Goal: Task Accomplishment & Management: Use online tool/utility

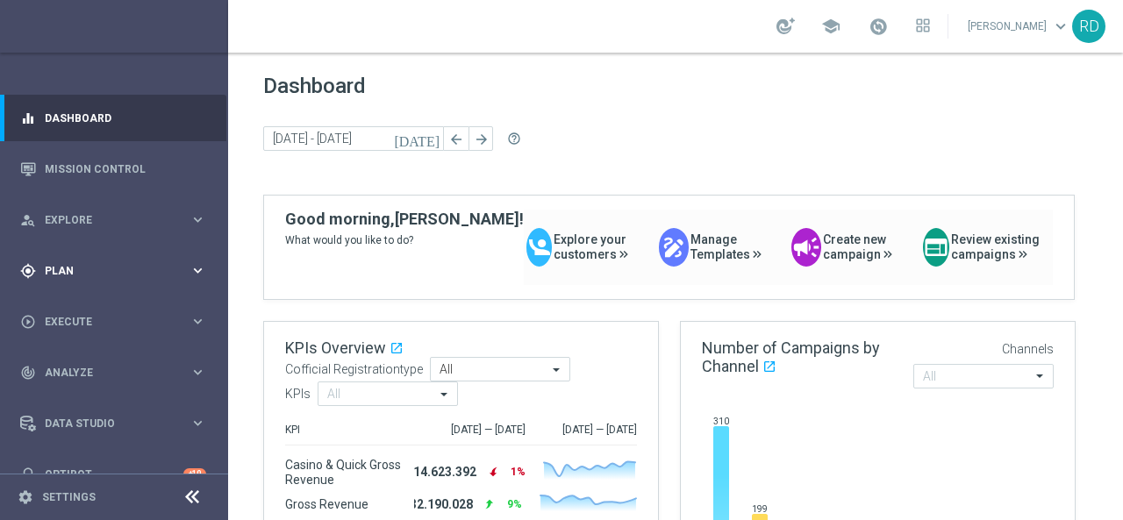
click at [81, 266] on span "Plan" at bounding box center [117, 271] width 145 height 11
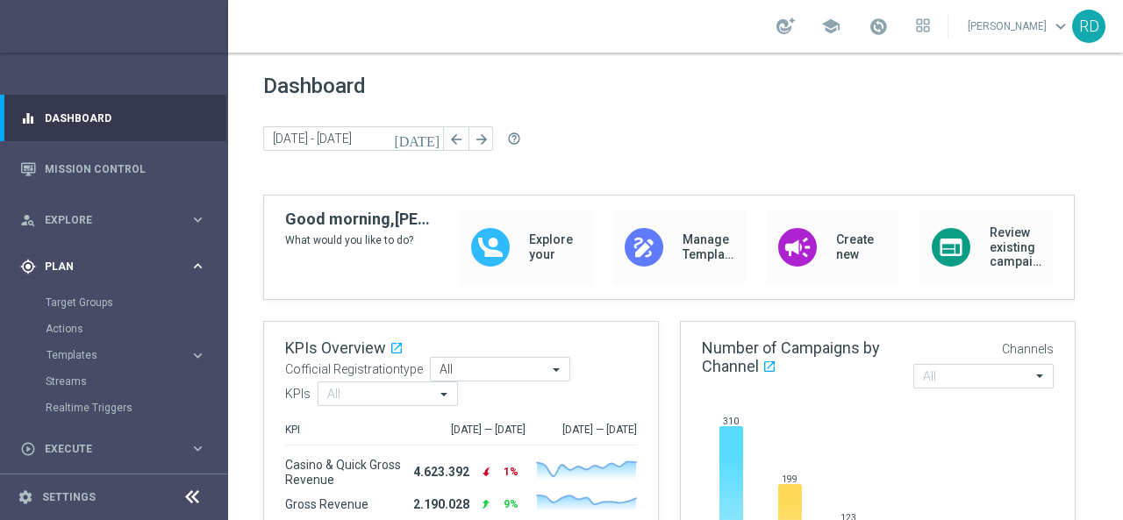
scroll to position [88, 0]
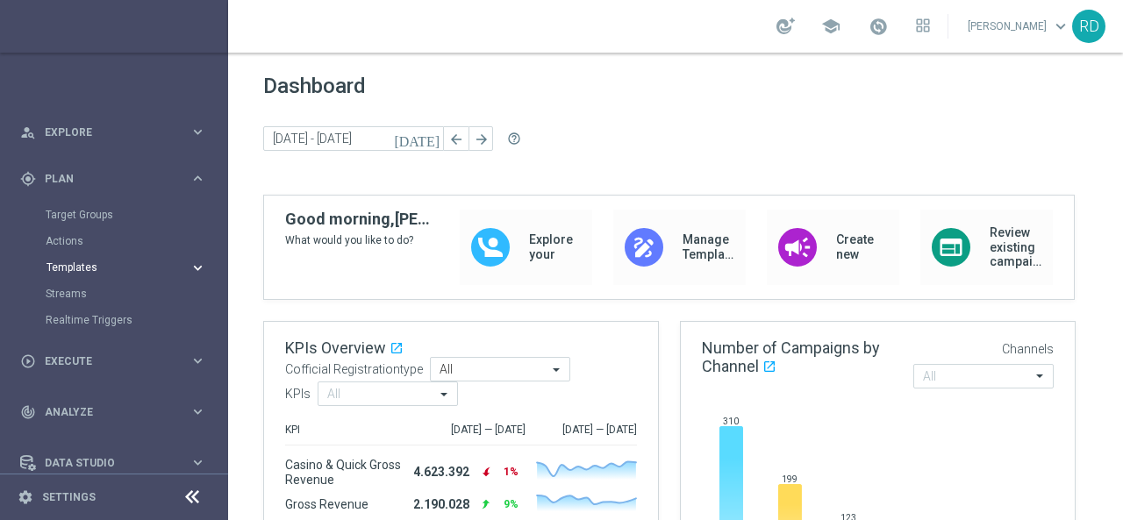
click at [84, 262] on span "Templates" at bounding box center [109, 267] width 125 height 11
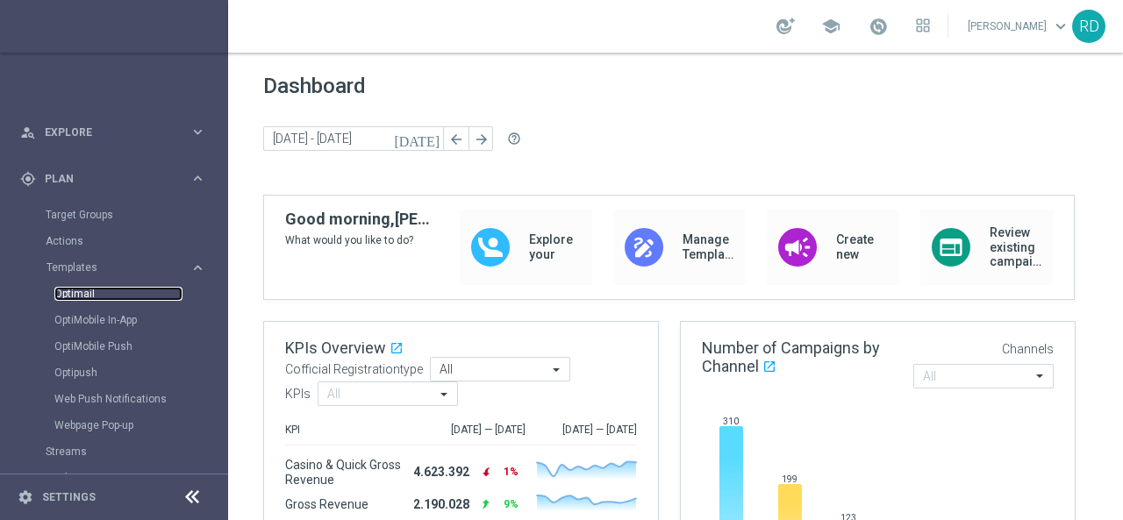
click at [75, 287] on link "Optimail" at bounding box center [118, 294] width 128 height 14
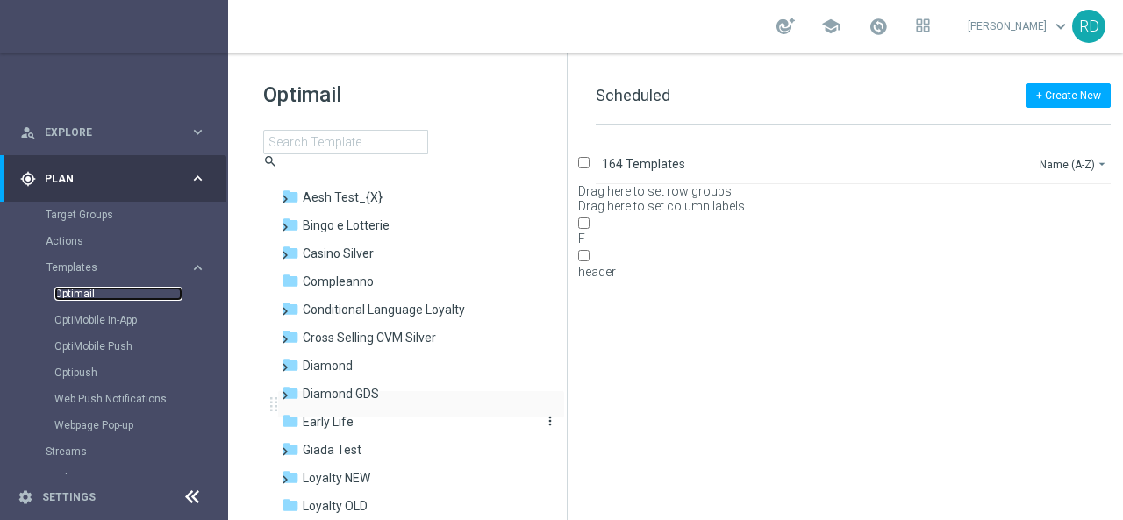
scroll to position [88, 0]
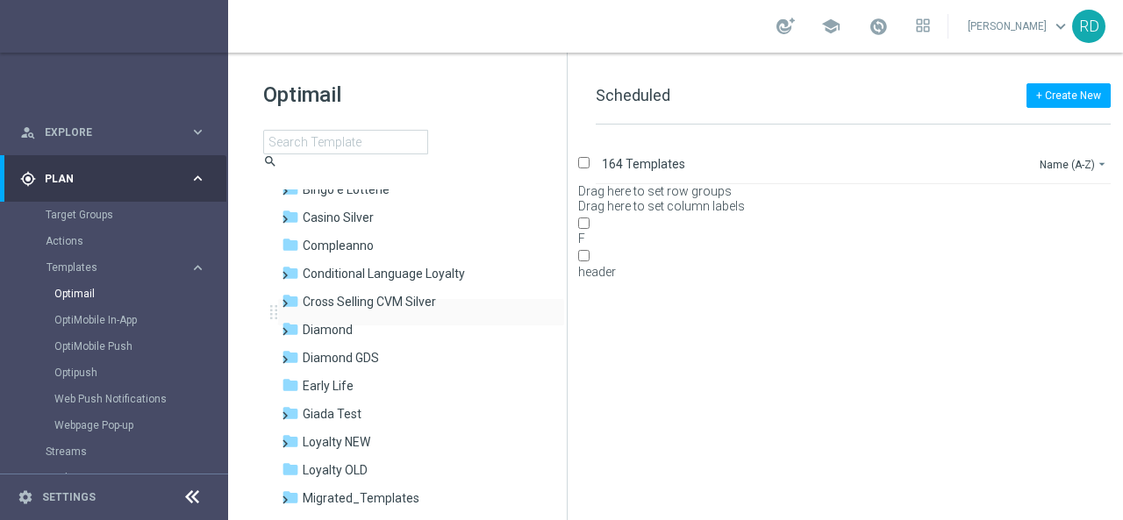
click at [281, 313] on span at bounding box center [285, 304] width 16 height 24
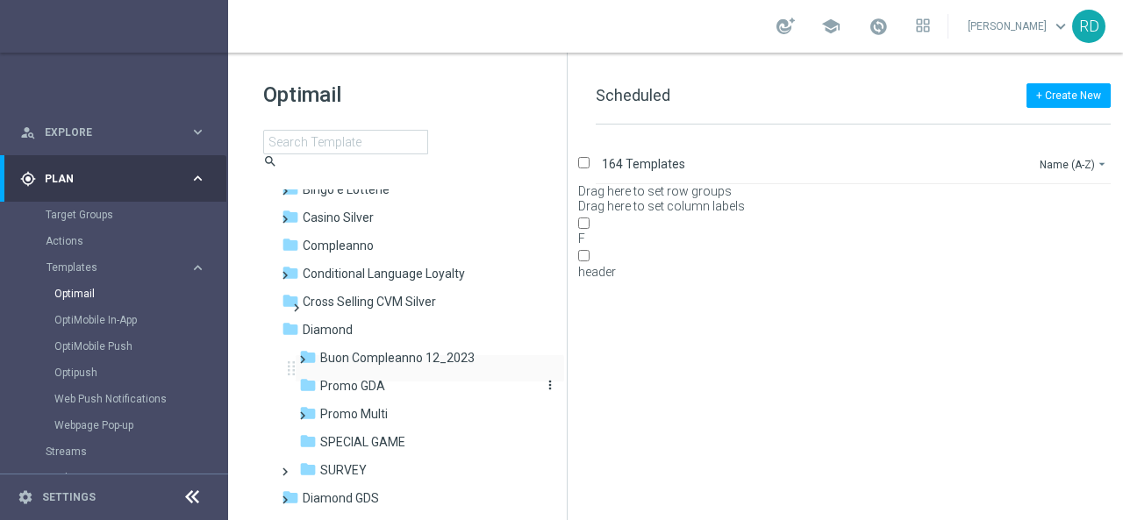
click at [369, 378] on span "Promo GDA" at bounding box center [352, 386] width 65 height 16
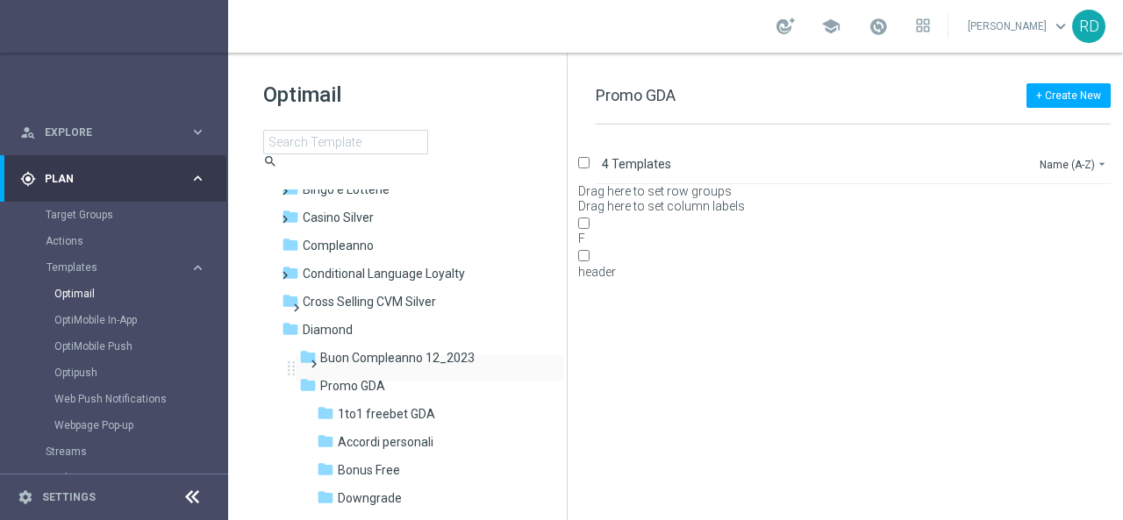
click at [309, 364] on span at bounding box center [314, 365] width 16 height 24
click at [289, 309] on span at bounding box center [297, 309] width 16 height 24
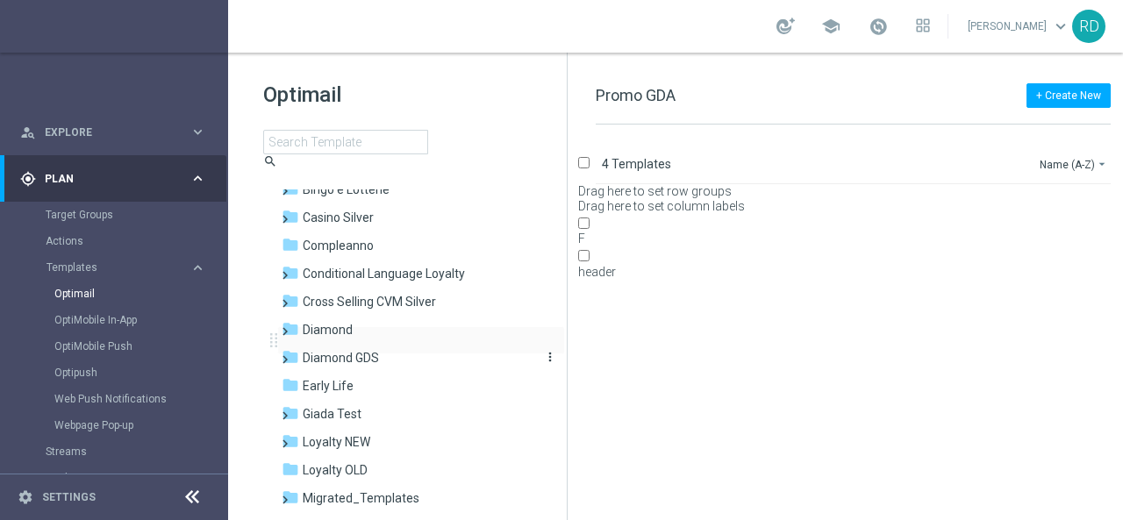
click at [349, 350] on span "Diamond GDS" at bounding box center [341, 358] width 76 height 16
click at [390, 406] on span "Casino Diamond" at bounding box center [365, 414] width 90 height 16
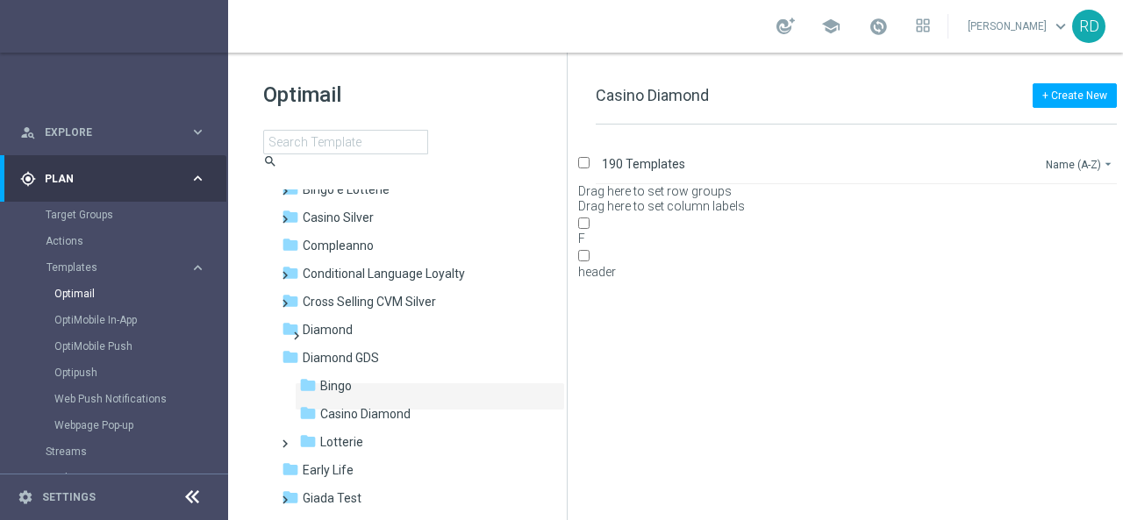
click at [1054, 168] on button "Name (A-Z) arrow_drop_down" at bounding box center [1080, 164] width 73 height 21
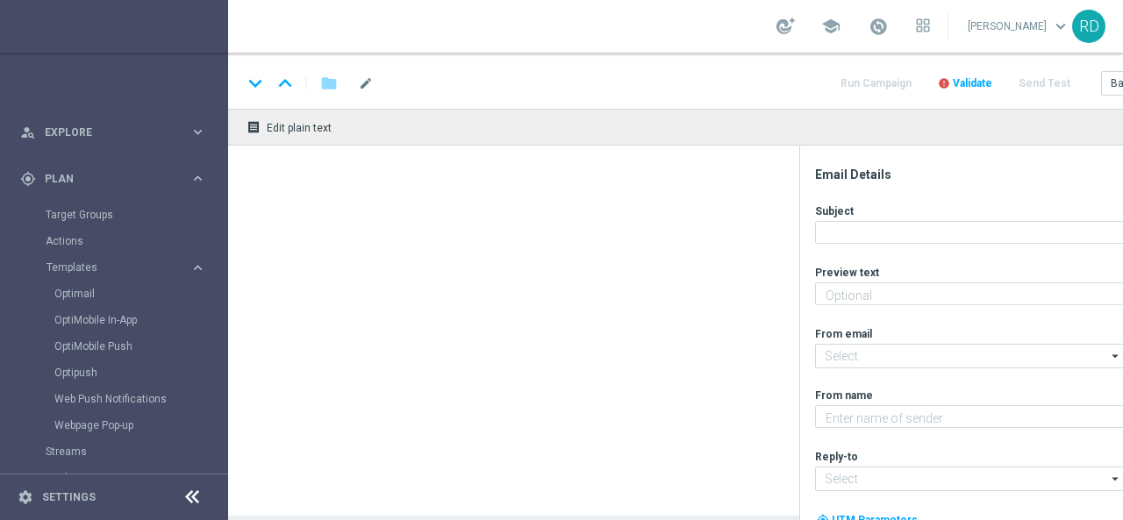
type textarea "Fino a 600€ di bonus per te!"
type input "[EMAIL_ADDRESS][DOMAIN_NAME]"
type textarea "Sisal Vip"
type input "[EMAIL_ADDRESS][DOMAIN_NAME]"
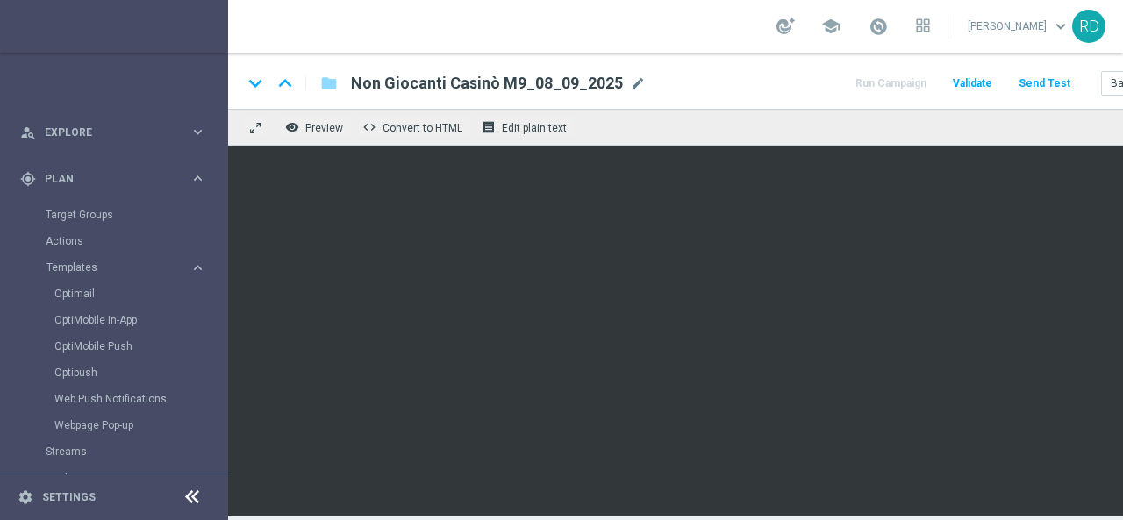
scroll to position [12, 110]
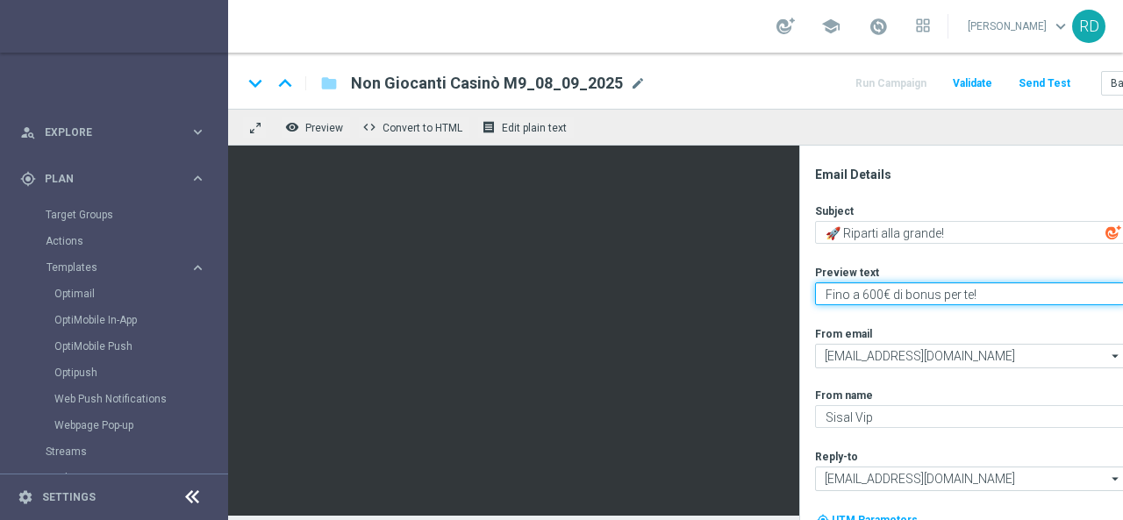
drag, startPoint x: 878, startPoint y: 282, endPoint x: 701, endPoint y: 292, distance: 177.6
click at [810, 292] on div "Email Details Subject 🚀 Riparti [PERSON_NAME]! playlist_add Preview text Fino a…" at bounding box center [984, 344] width 349 height 354
click at [875, 283] on textarea "Un doppio bonus ti aspetta!" at bounding box center [970, 294] width 311 height 23
paste textarea "🤩"
type textarea "Un doppio bonus ti aspetta! 🤩"
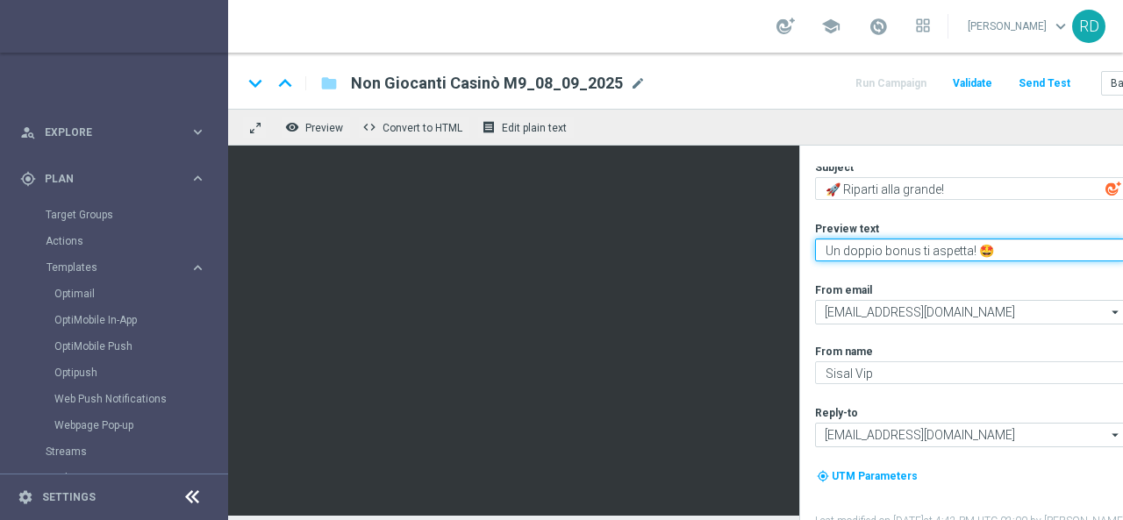
scroll to position [67, 0]
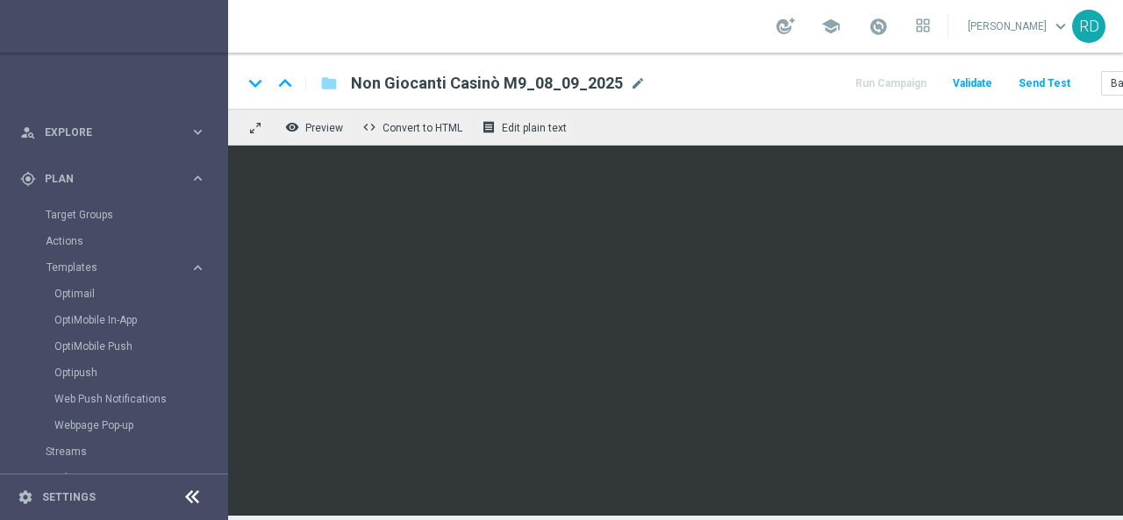
click at [111, 289] on link "Optimail" at bounding box center [118, 294] width 128 height 14
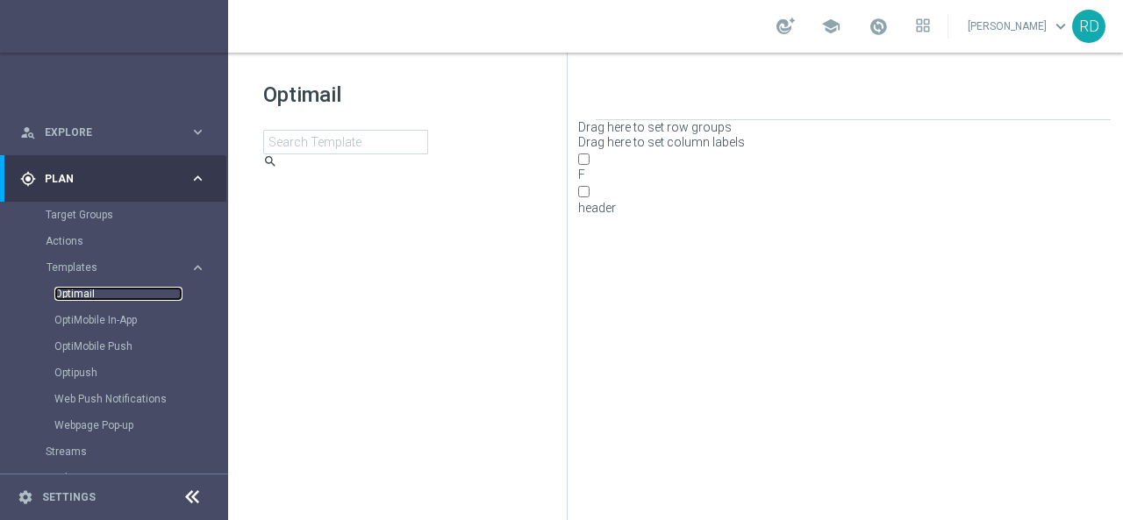
scroll to position [0, 23]
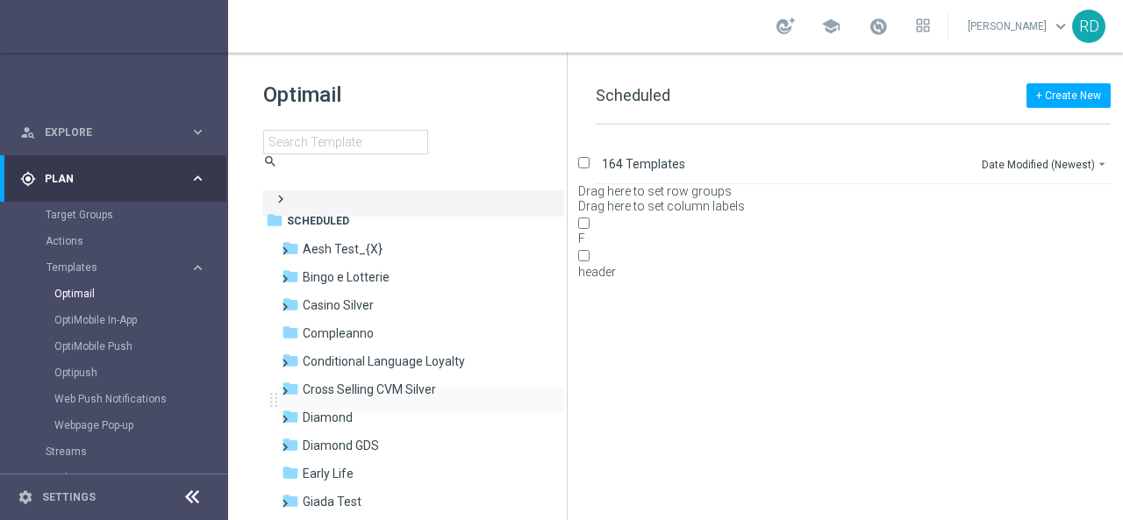
click at [293, 398] on span at bounding box center [285, 392] width 16 height 24
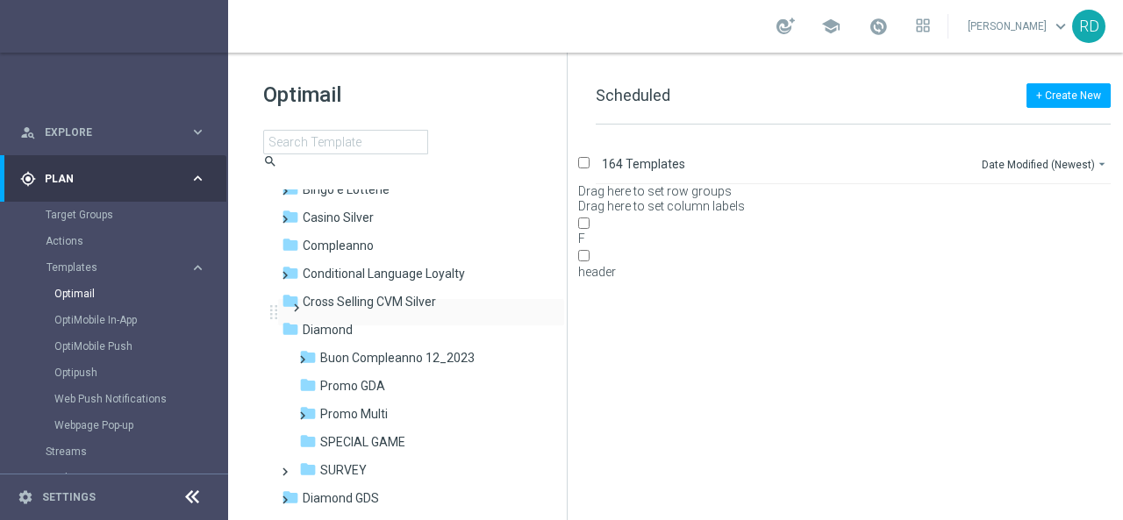
click at [291, 318] on span at bounding box center [297, 309] width 16 height 24
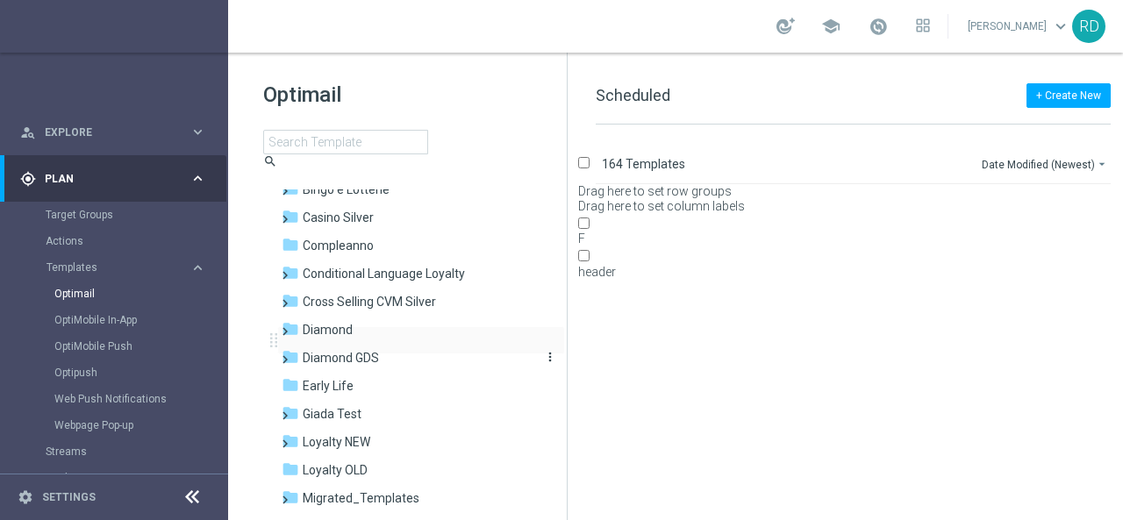
click at [299, 348] on icon "folder" at bounding box center [291, 357] width 18 height 18
click at [354, 406] on span "Casino Diamond" at bounding box center [365, 414] width 90 height 16
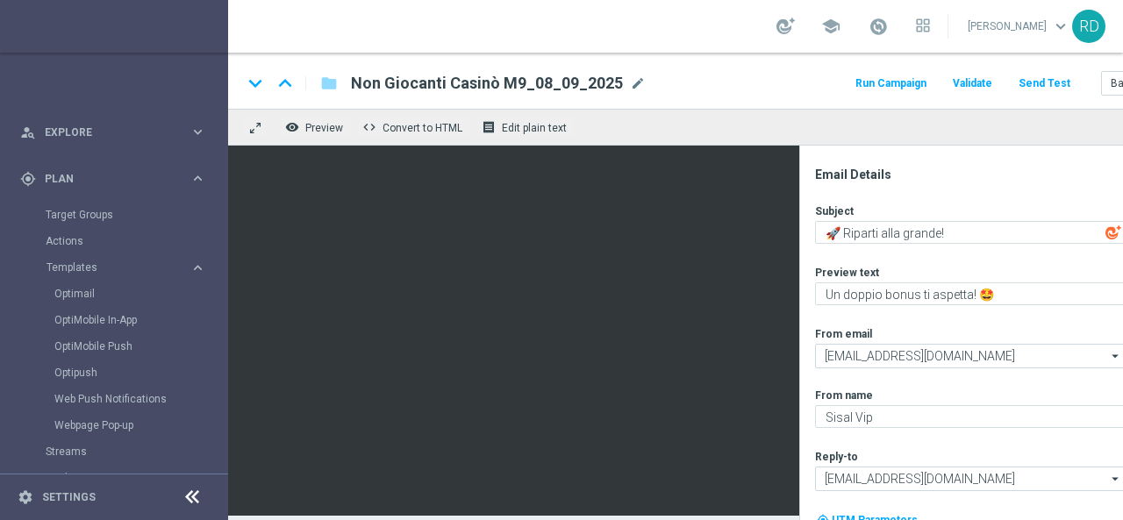
scroll to position [13, 0]
